Goal: Task Accomplishment & Management: Use online tool/utility

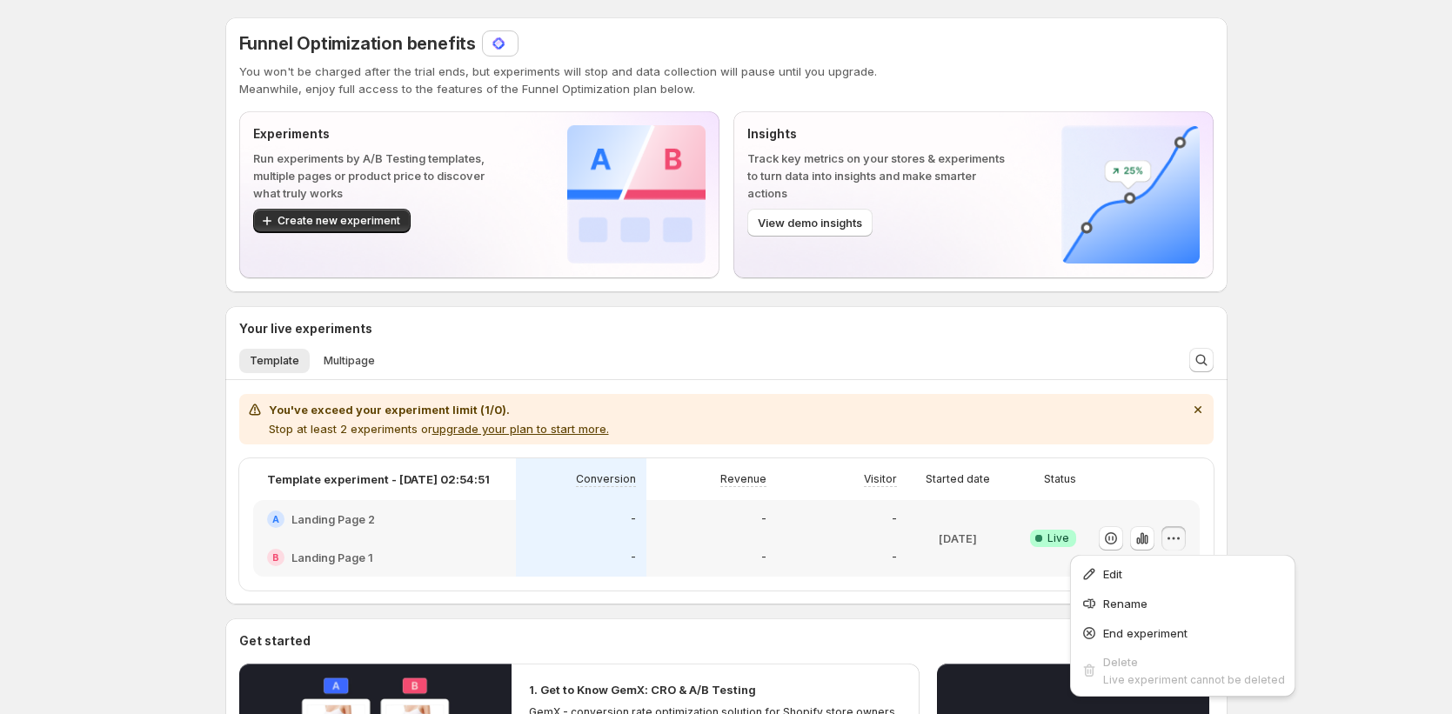
scroll to position [148, 0]
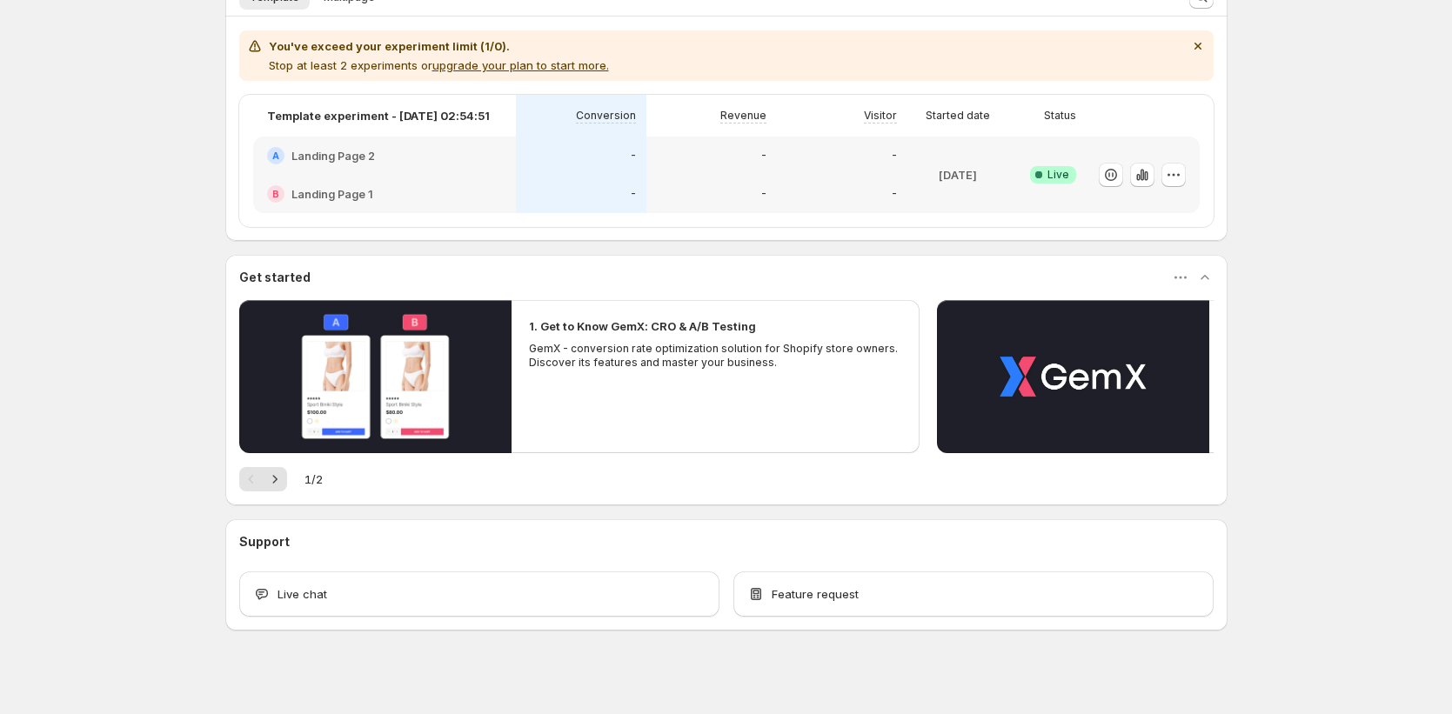
scroll to position [374, 0]
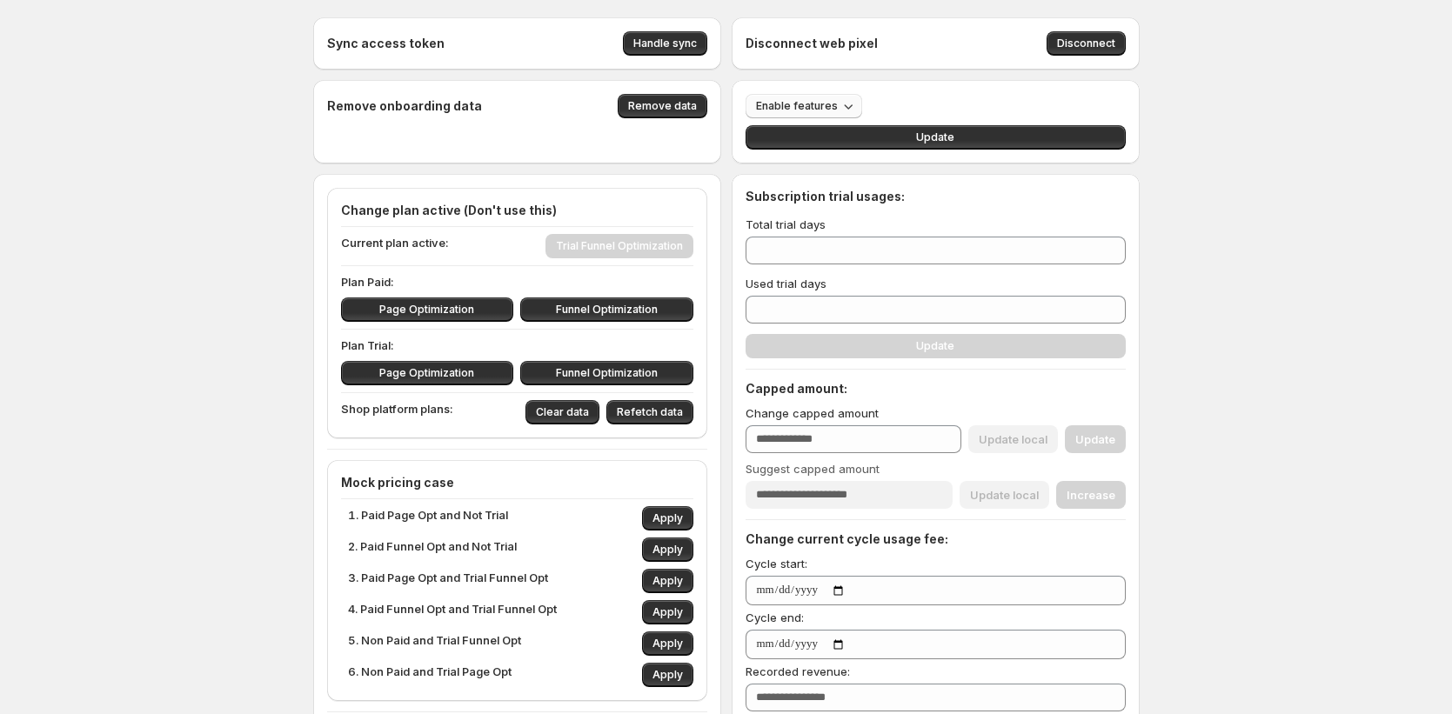
click at [840, 110] on icon "button" at bounding box center [848, 105] width 17 height 17
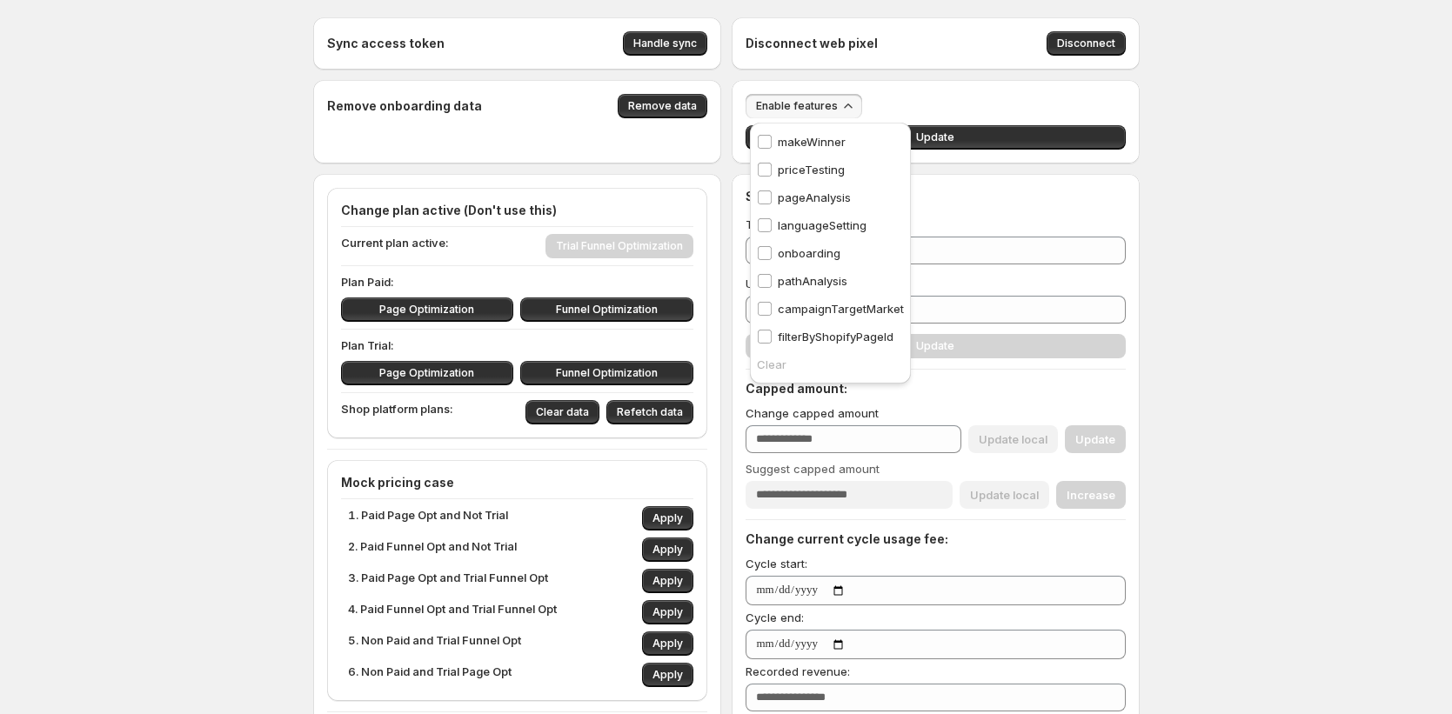
click at [815, 202] on p "pageAnalysis" at bounding box center [814, 197] width 73 height 17
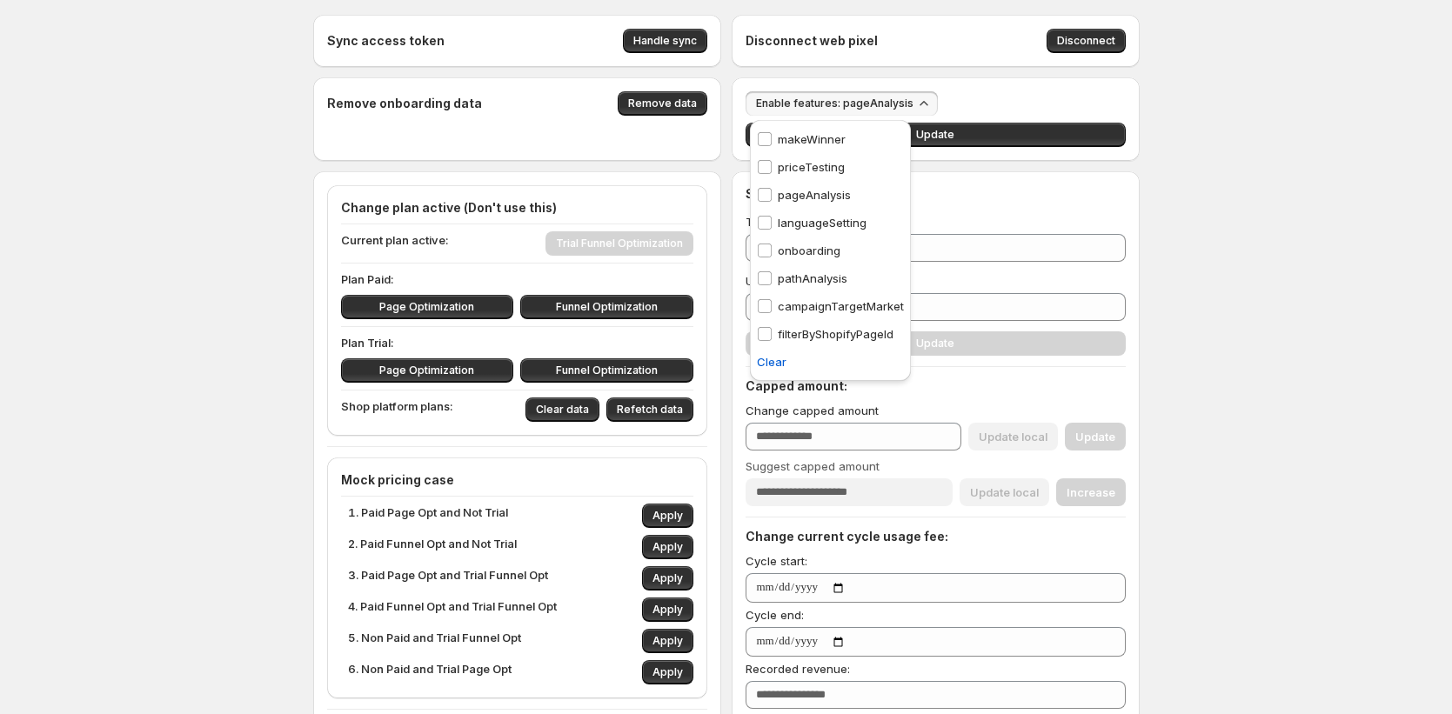
scroll to position [3, 0]
click at [813, 279] on p "pathAnalysis" at bounding box center [813, 277] width 70 height 17
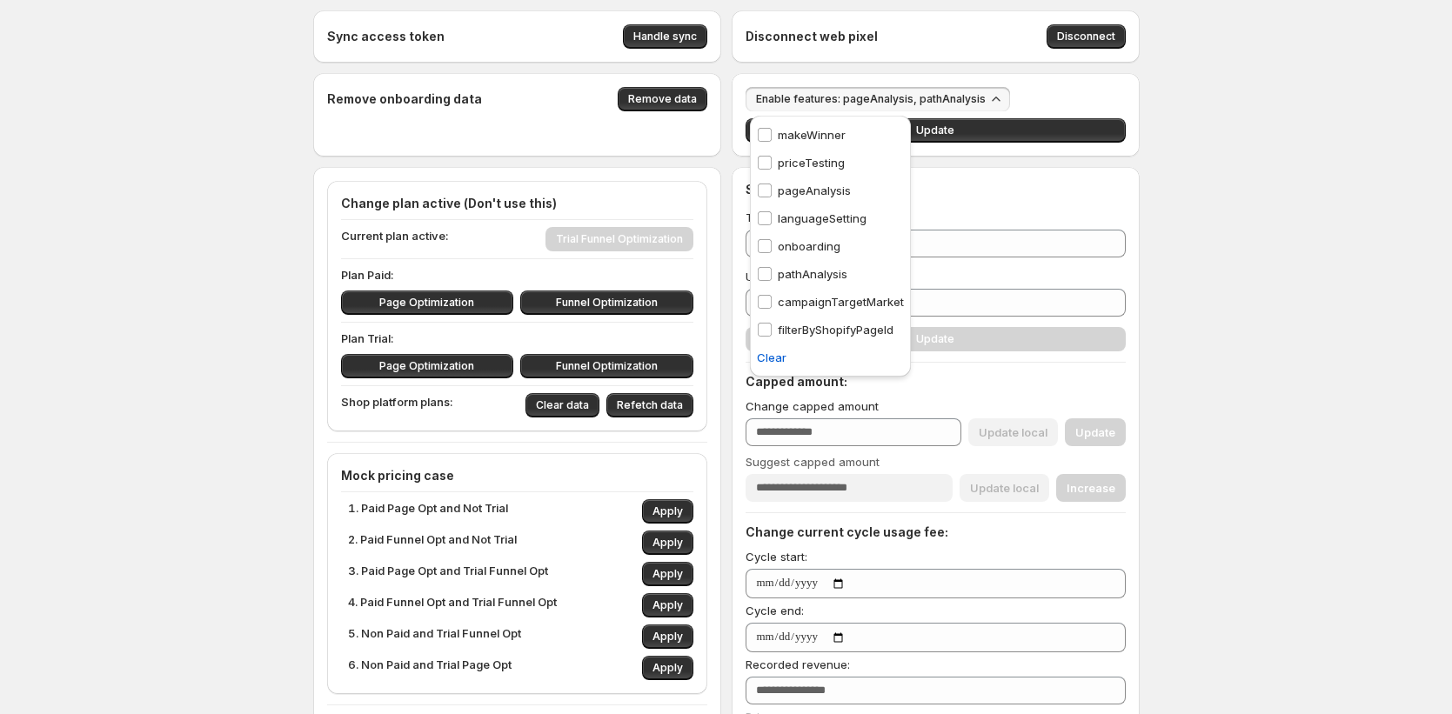
click at [976, 186] on div "Subscription trial usages:" at bounding box center [936, 189] width 380 height 17
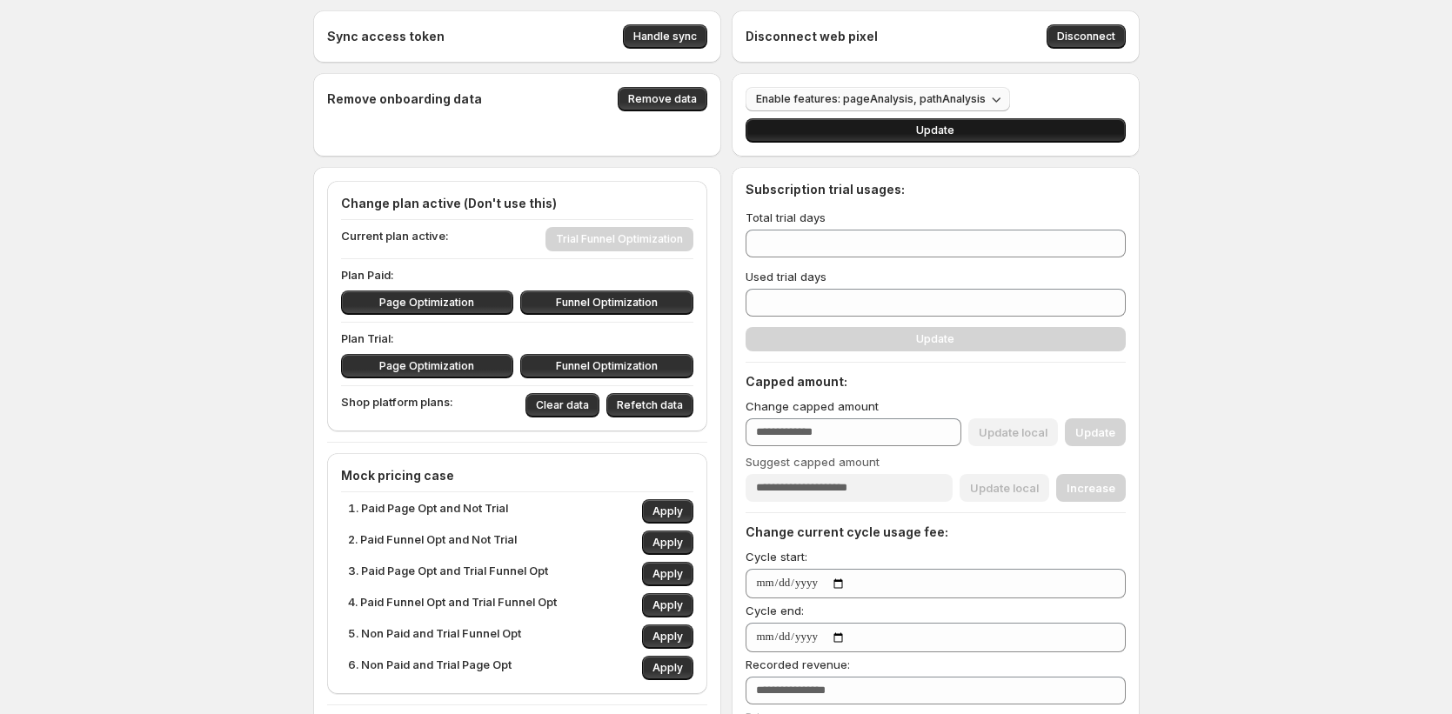
click at [965, 136] on button "Update" at bounding box center [936, 130] width 380 height 24
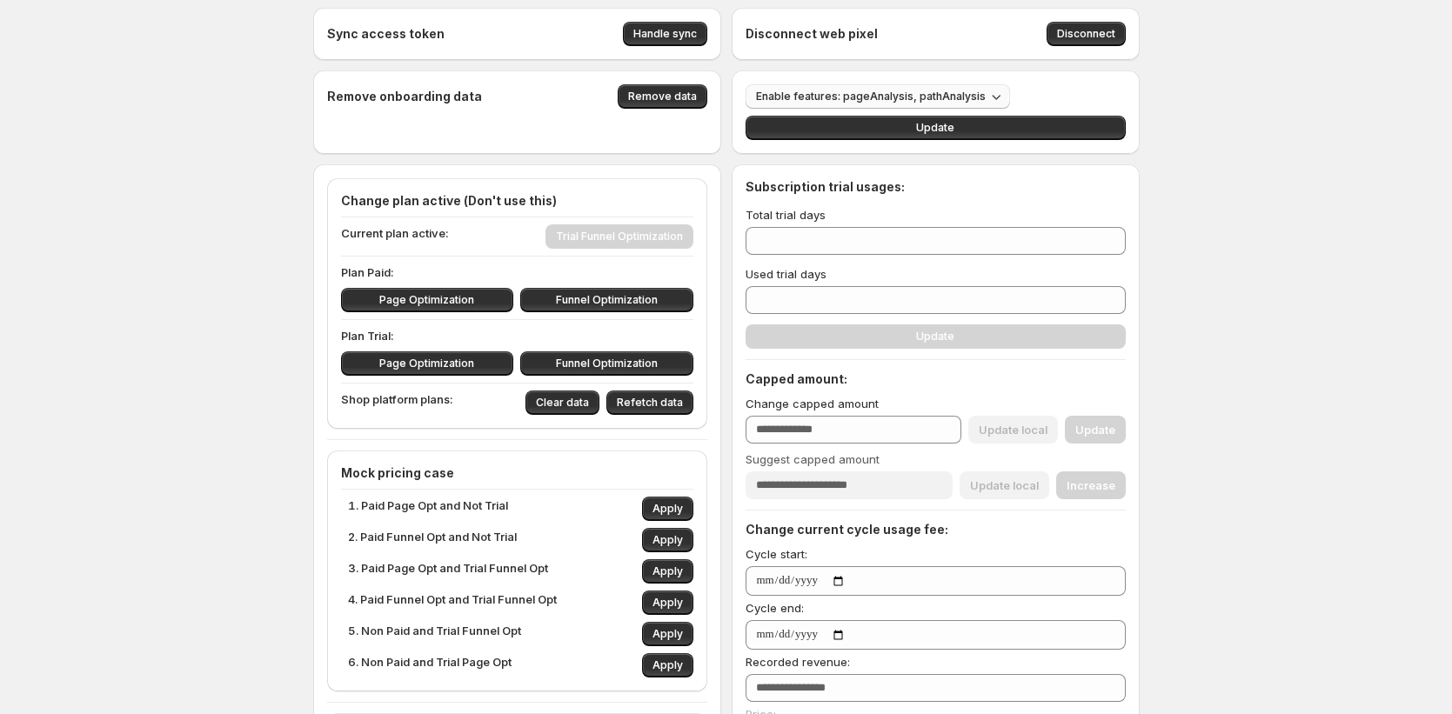
scroll to position [10, 0]
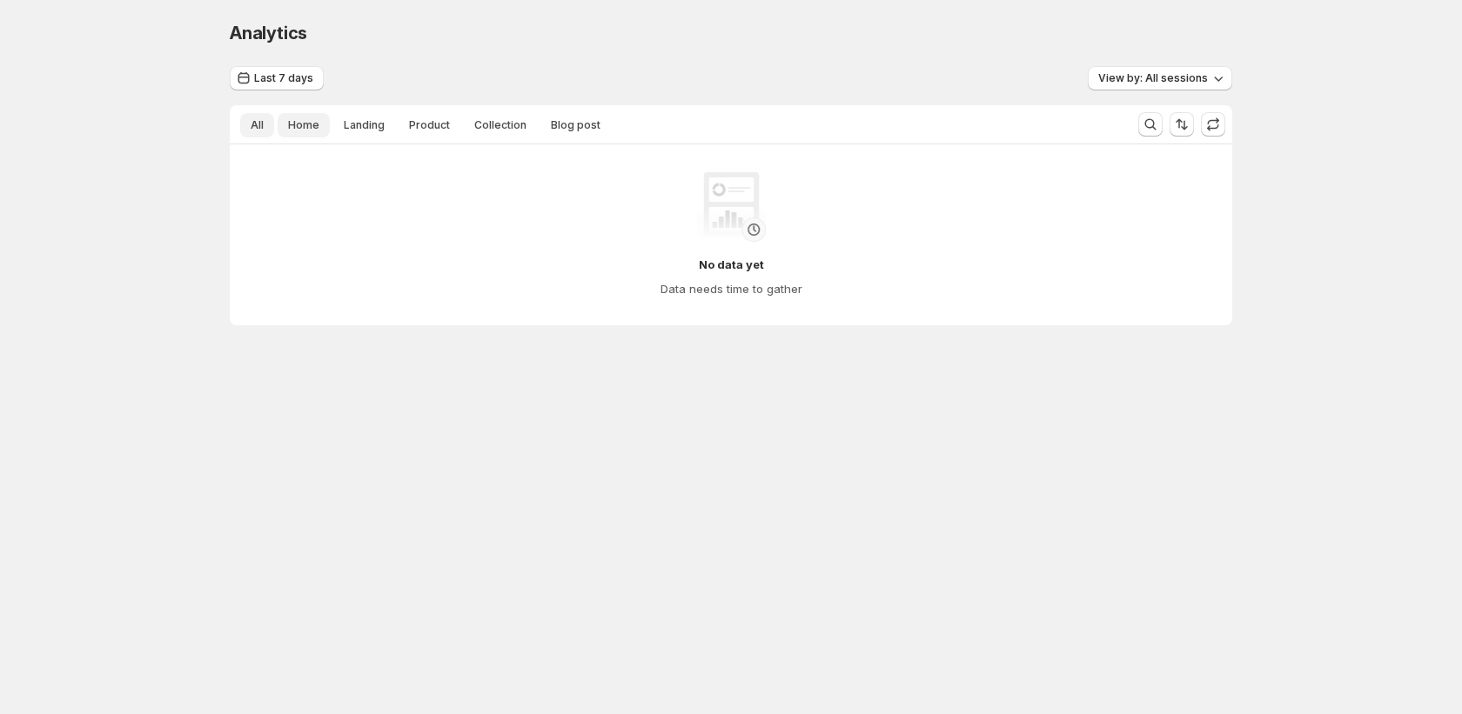
click at [308, 131] on span "Home" at bounding box center [303, 125] width 31 height 14
click at [365, 132] on button "Landing" at bounding box center [364, 125] width 62 height 24
drag, startPoint x: 431, startPoint y: 129, endPoint x: 457, endPoint y: 128, distance: 26.1
click at [431, 129] on span "Product" at bounding box center [429, 125] width 41 height 14
click at [1148, 78] on span "View by: All sessions" at bounding box center [1153, 78] width 110 height 14
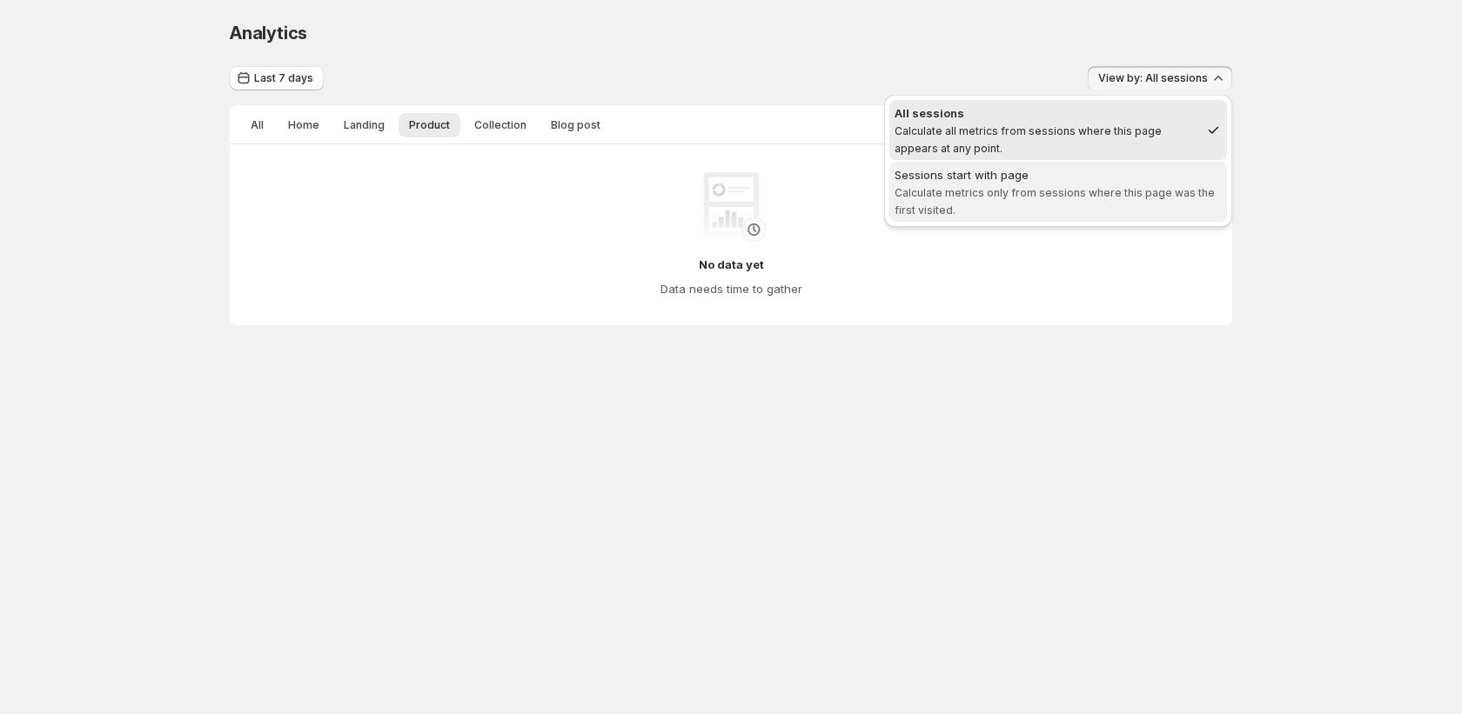
click at [1114, 184] on span "Sessions start with page Calculate metrics only from sessions where this page w…" at bounding box center [1057, 191] width 327 height 50
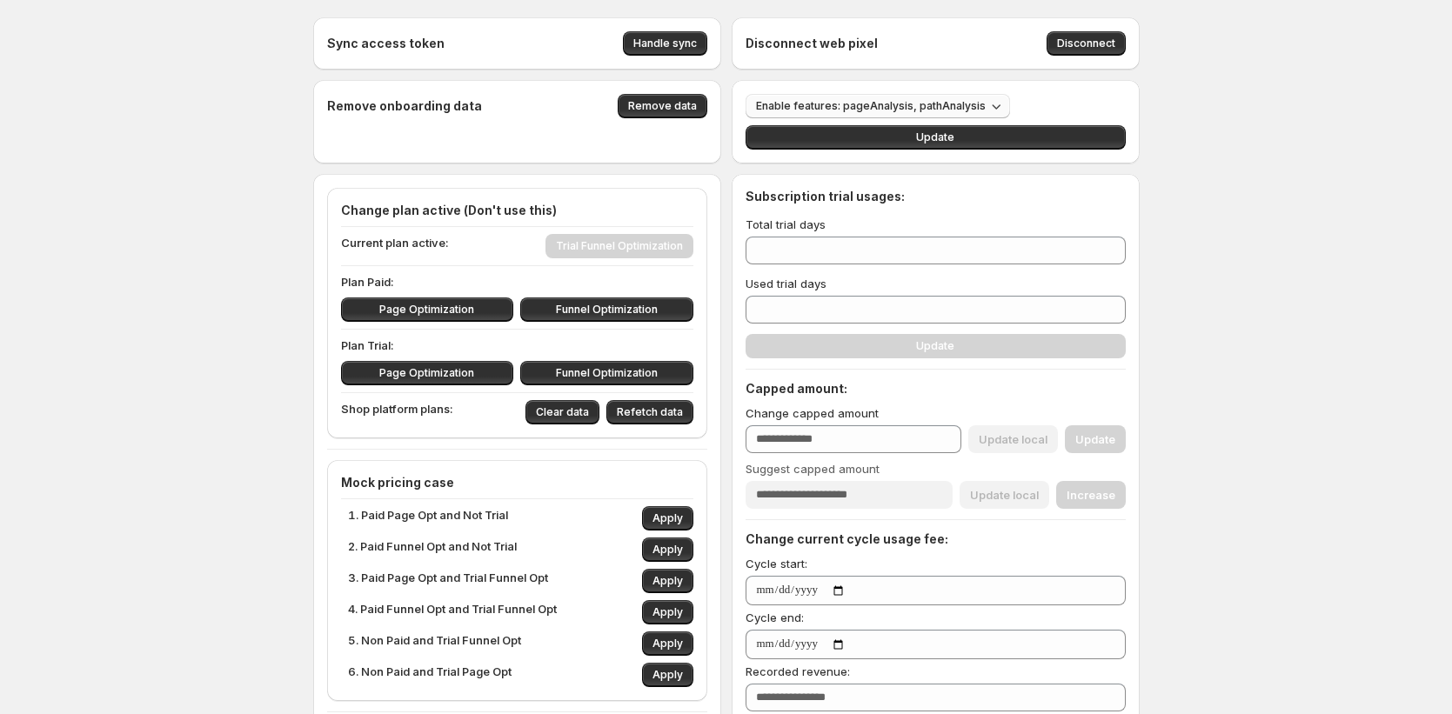
click at [845, 103] on span "Enable features: pageAnalysis, pathAnalysis" at bounding box center [871, 106] width 230 height 14
click at [867, 108] on span "Enable features: pageAnalysis, pathAnalysis" at bounding box center [871, 106] width 230 height 14
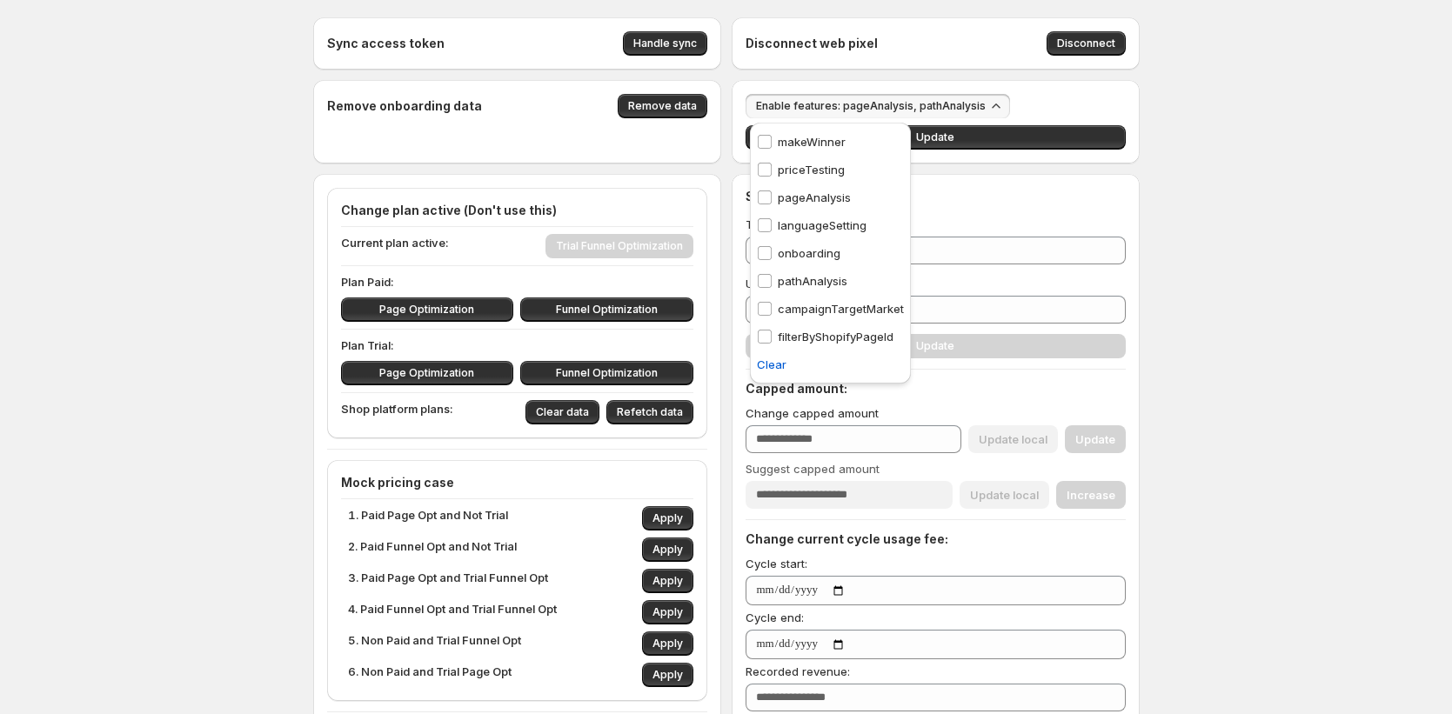
click at [797, 175] on p "priceTesting" at bounding box center [811, 169] width 67 height 17
click at [1070, 128] on button "Update" at bounding box center [936, 137] width 380 height 24
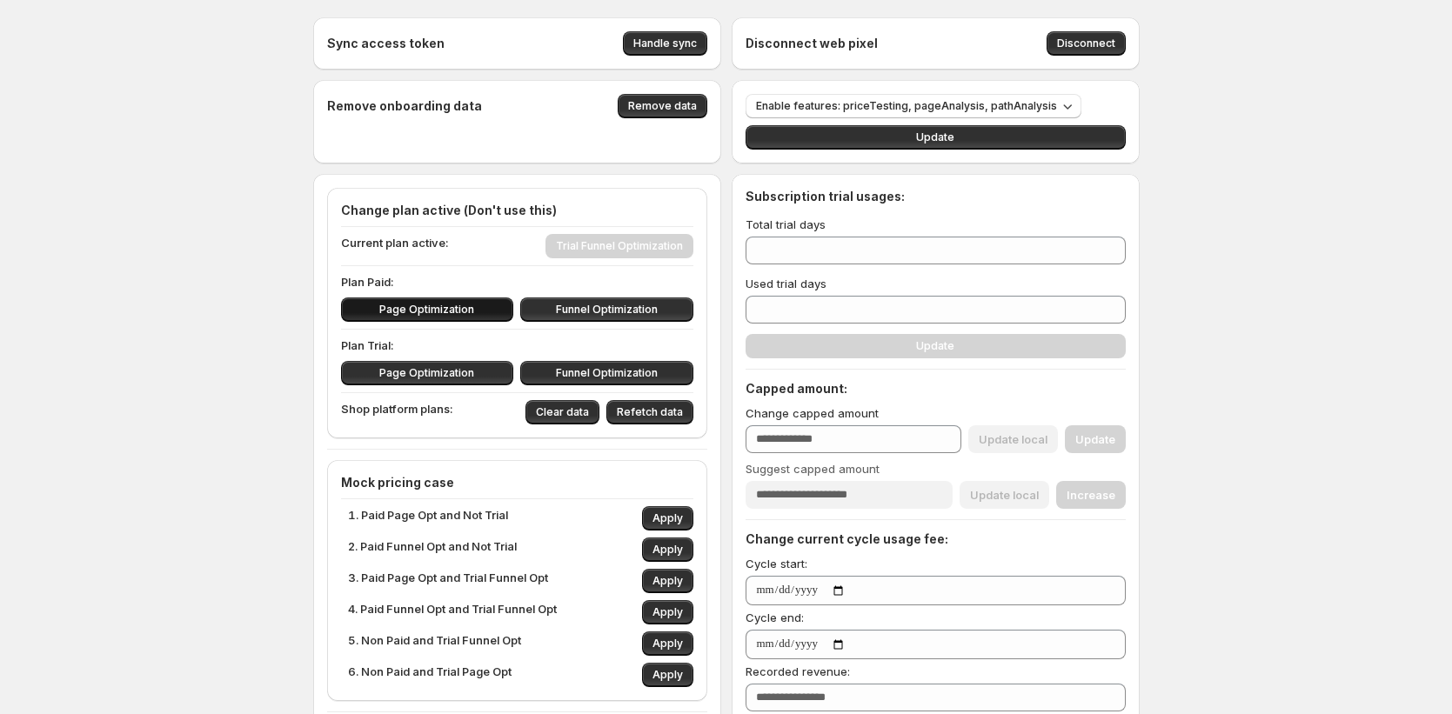
click at [453, 307] on span "Page Optimization" at bounding box center [426, 310] width 95 height 14
click at [461, 377] on span "Page Optimization" at bounding box center [426, 373] width 95 height 14
click at [449, 313] on span "Page Optimization" at bounding box center [426, 310] width 95 height 14
